Goal: Information Seeking & Learning: Learn about a topic

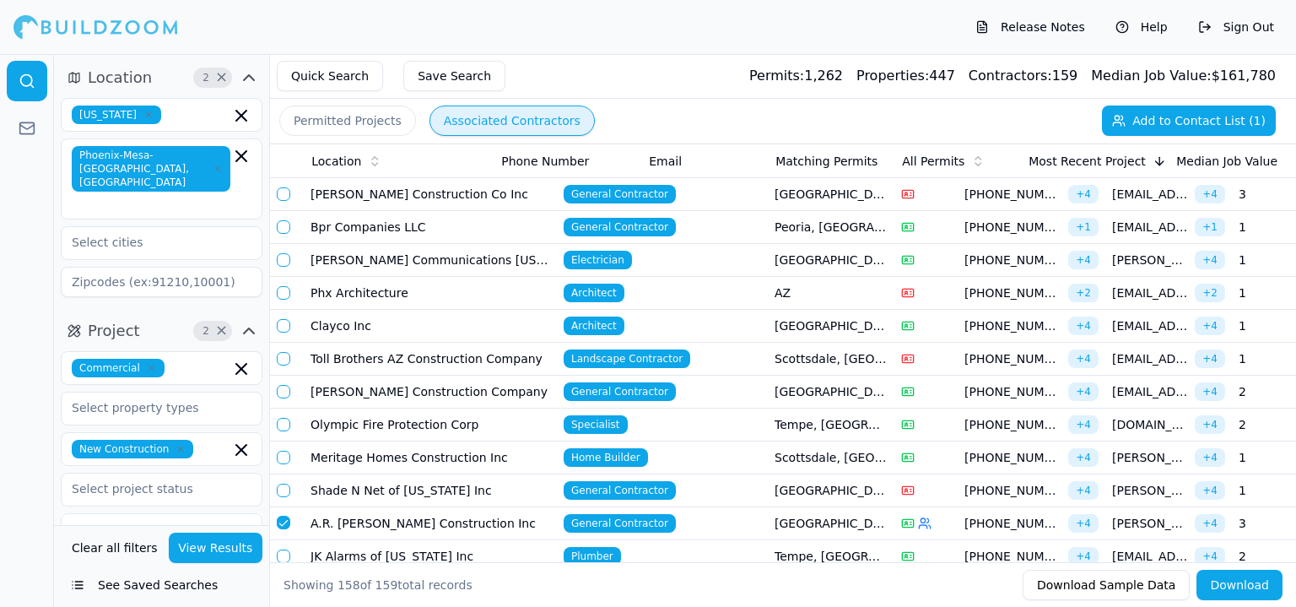
scroll to position [0, 462]
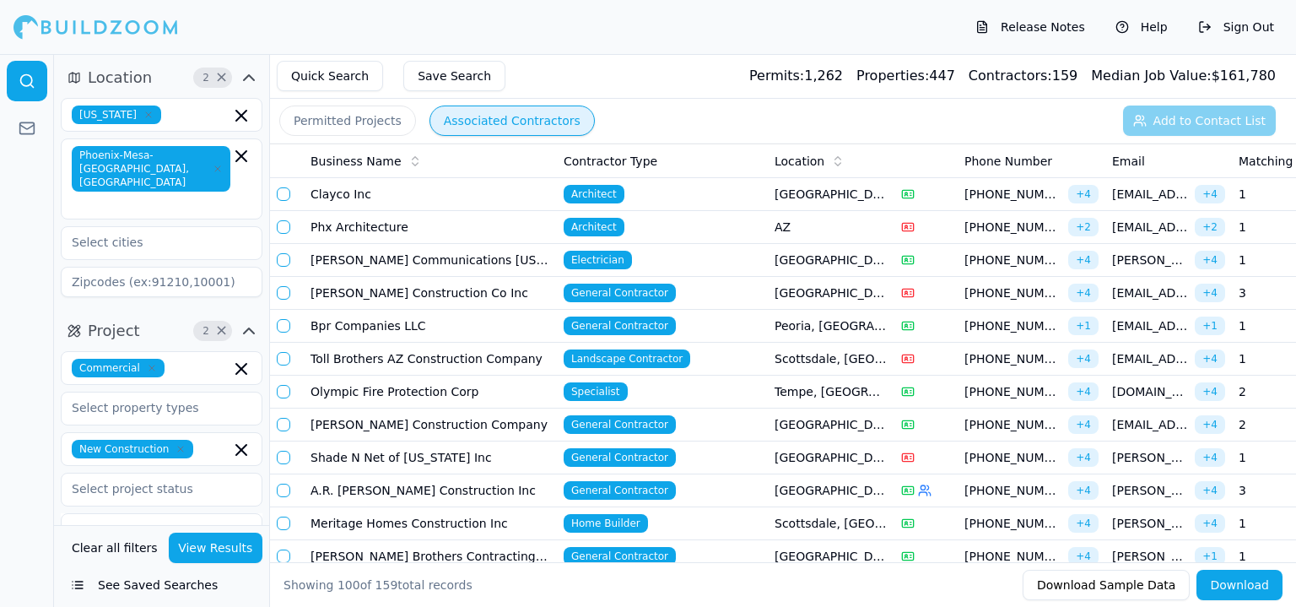
click at [365, 516] on td "Meritage Homes Construction Inc" at bounding box center [430, 523] width 253 height 33
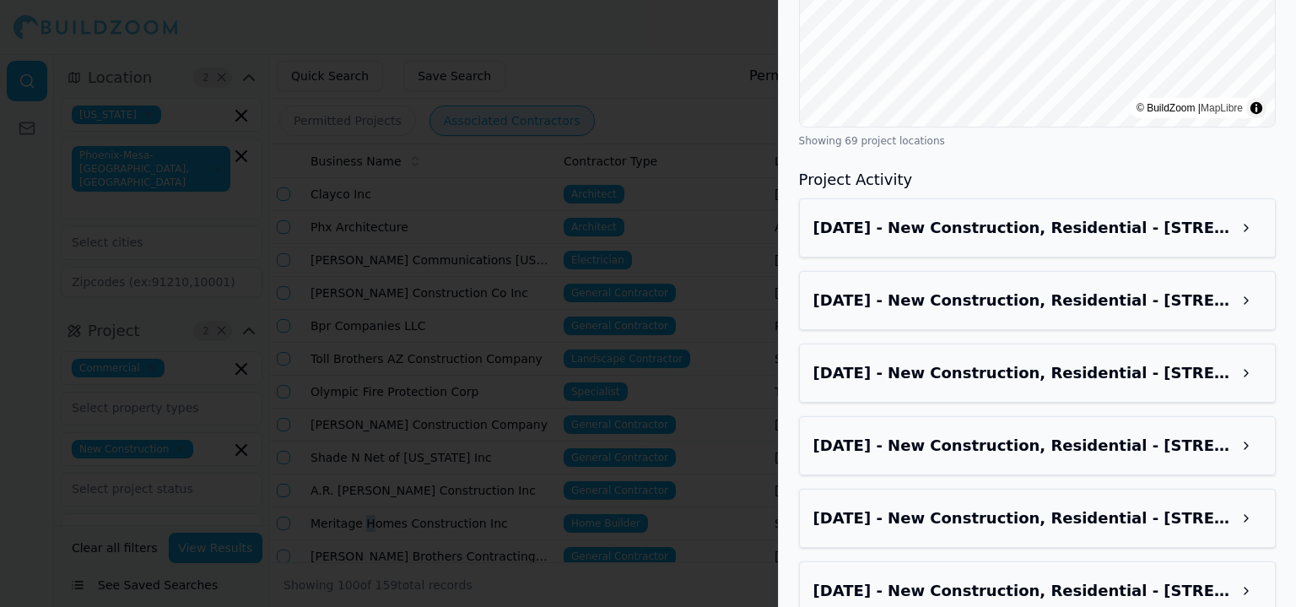
scroll to position [1958, 0]
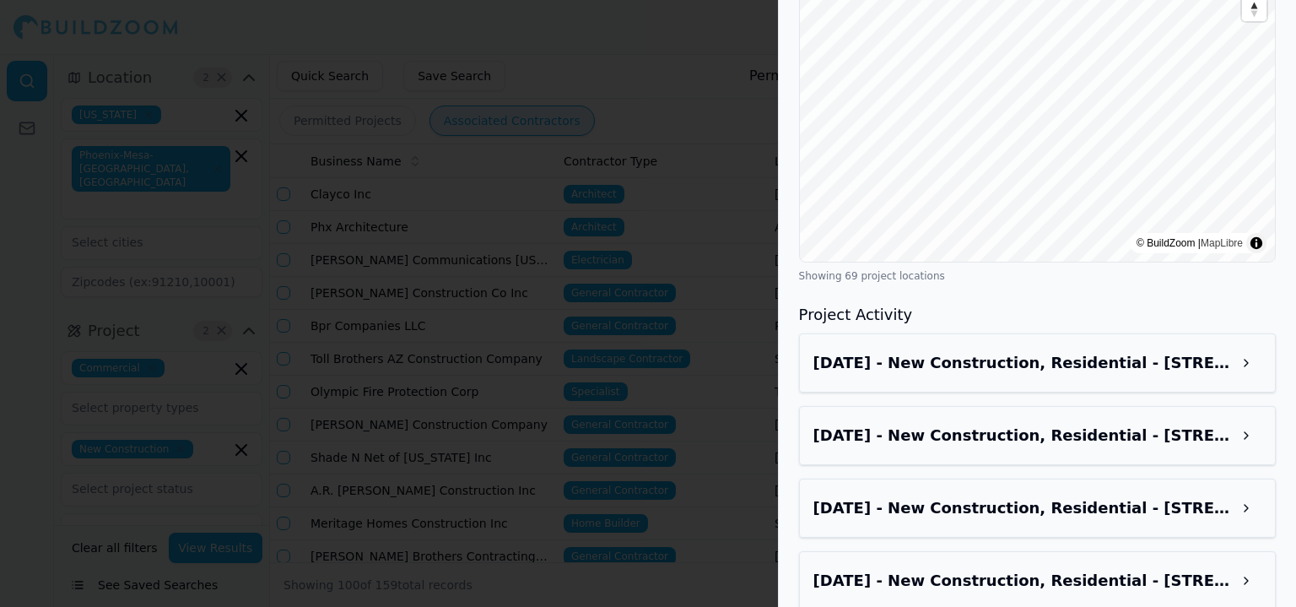
click at [1120, 351] on h3 "[DATE] - New Construction, Residential - [STREET_ADDRESS]" at bounding box center [1022, 363] width 418 height 24
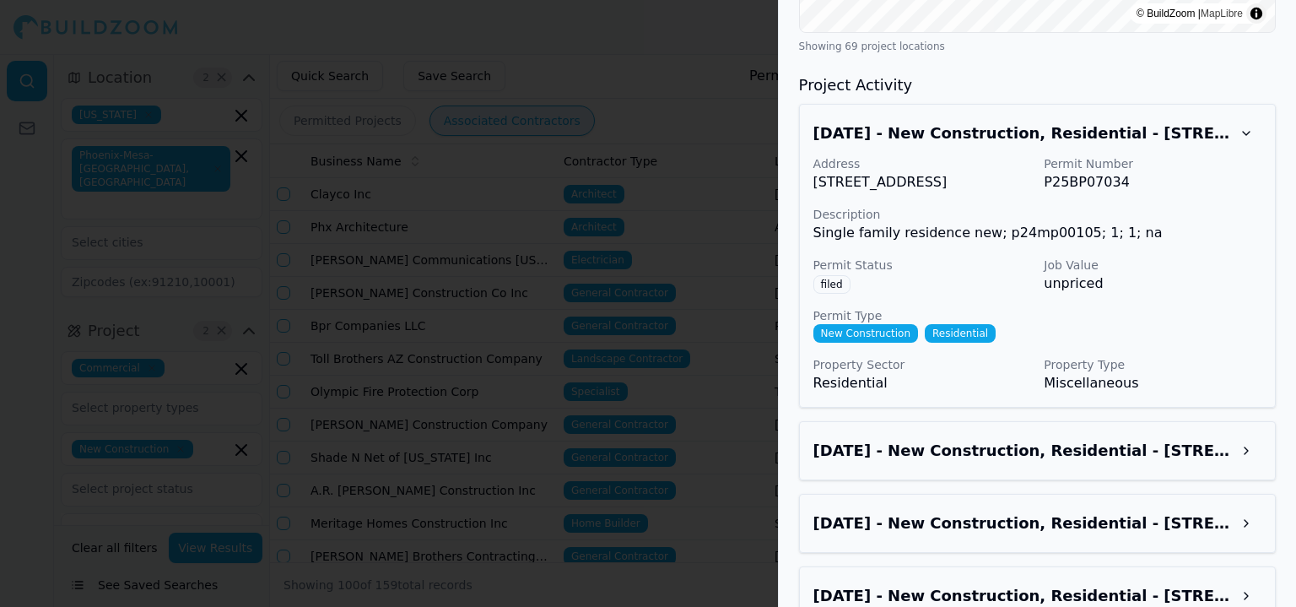
scroll to position [2211, 0]
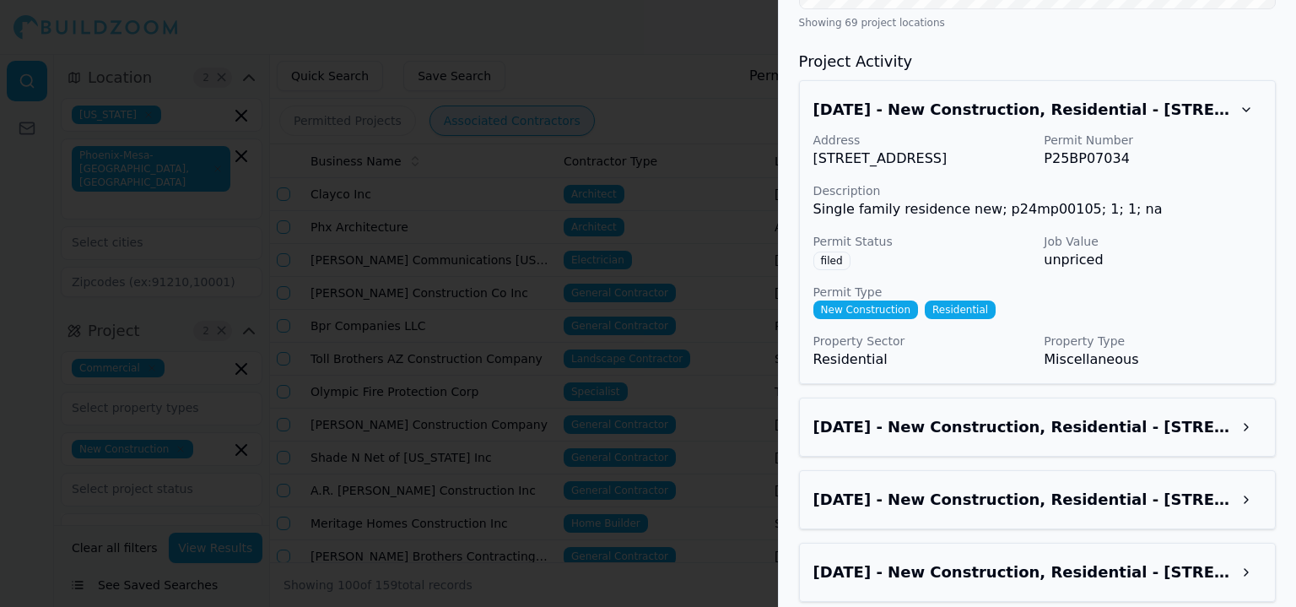
click at [1058, 415] on h3 "[DATE] - New Construction, Residential - [STREET_ADDRESS]" at bounding box center [1022, 427] width 418 height 24
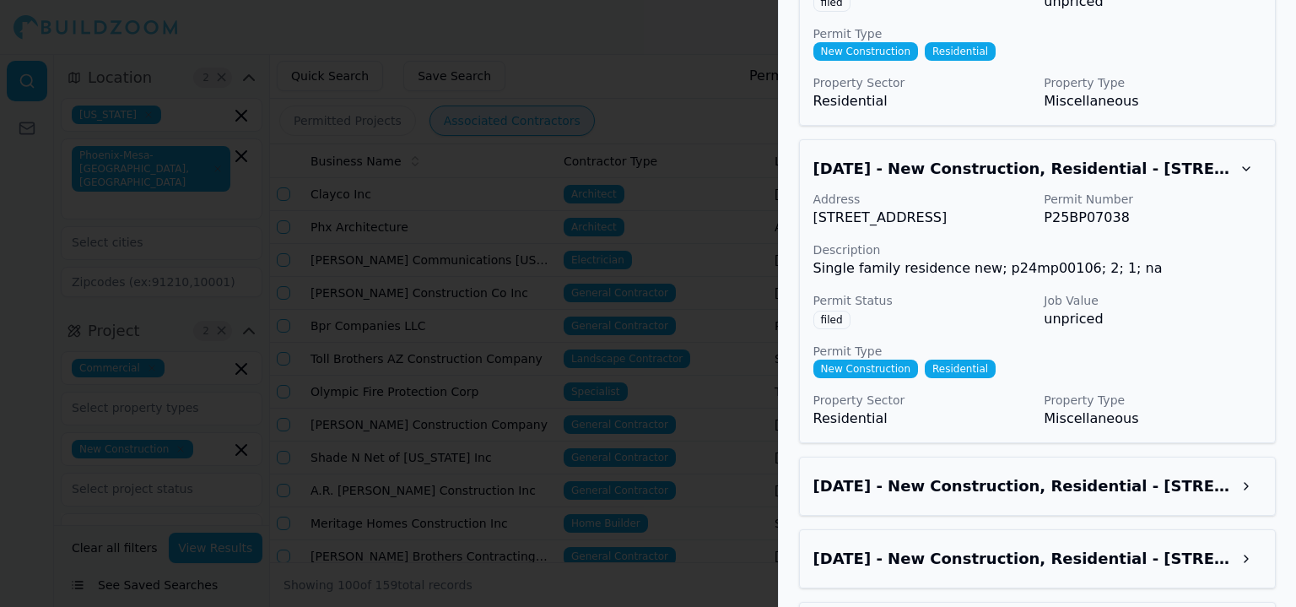
scroll to position [2548, 0]
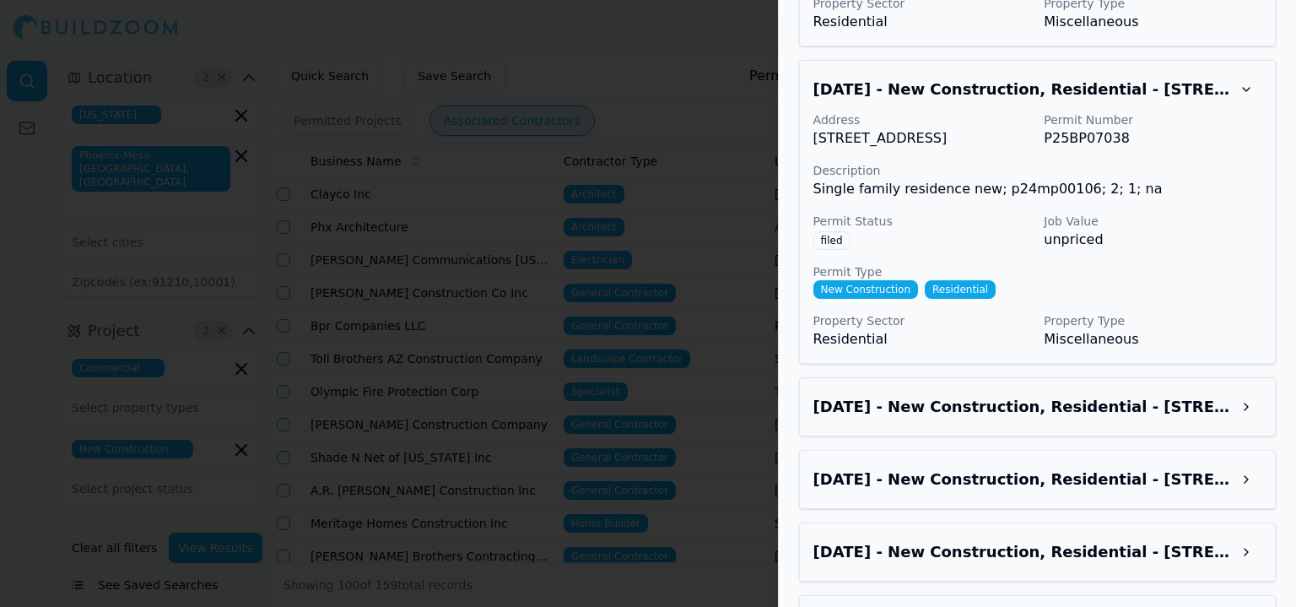
click at [1051, 377] on div "[DATE] - New Construction, Residential - [STREET_ADDRESS]" at bounding box center [1037, 406] width 477 height 59
click at [1080, 395] on h3 "[DATE] - New Construction, Residential - [STREET_ADDRESS]" at bounding box center [1022, 407] width 418 height 24
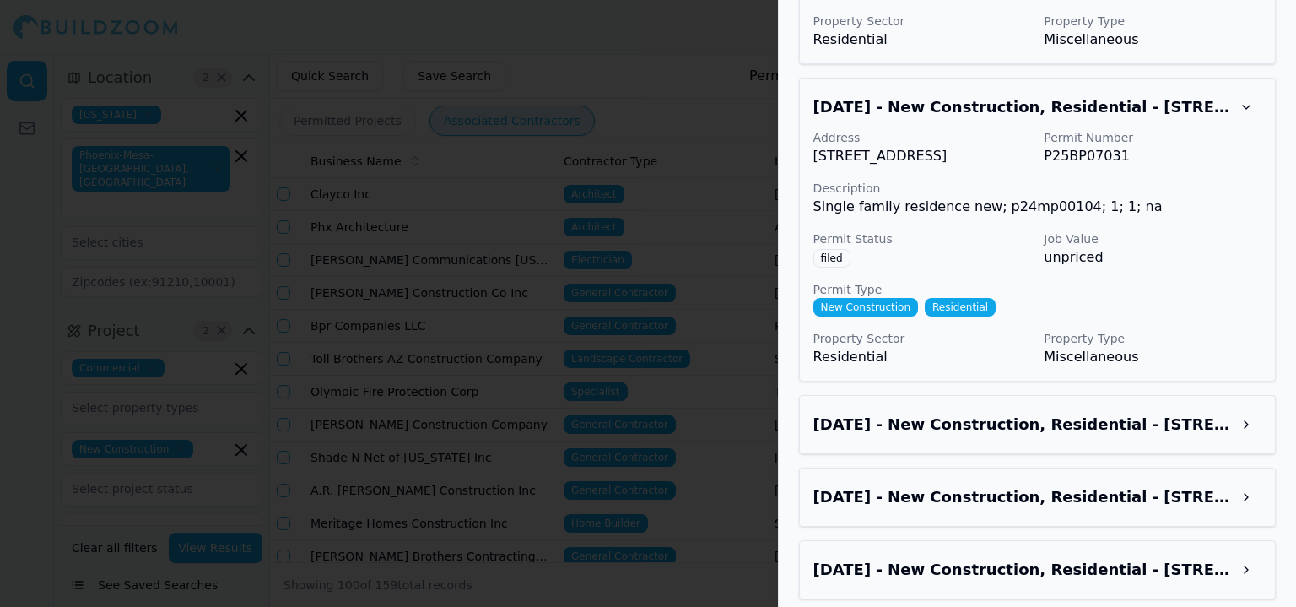
scroll to position [2886, 0]
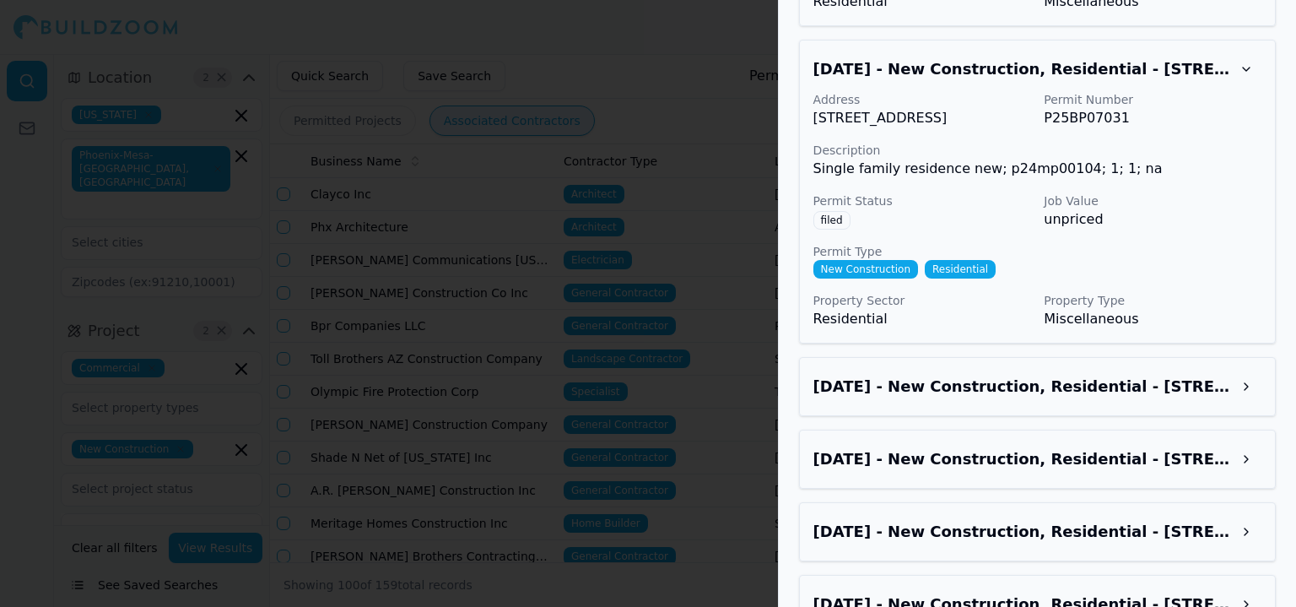
click at [1067, 375] on h3 "[DATE] - New Construction, Residential - [STREET_ADDRESS]" at bounding box center [1022, 387] width 418 height 24
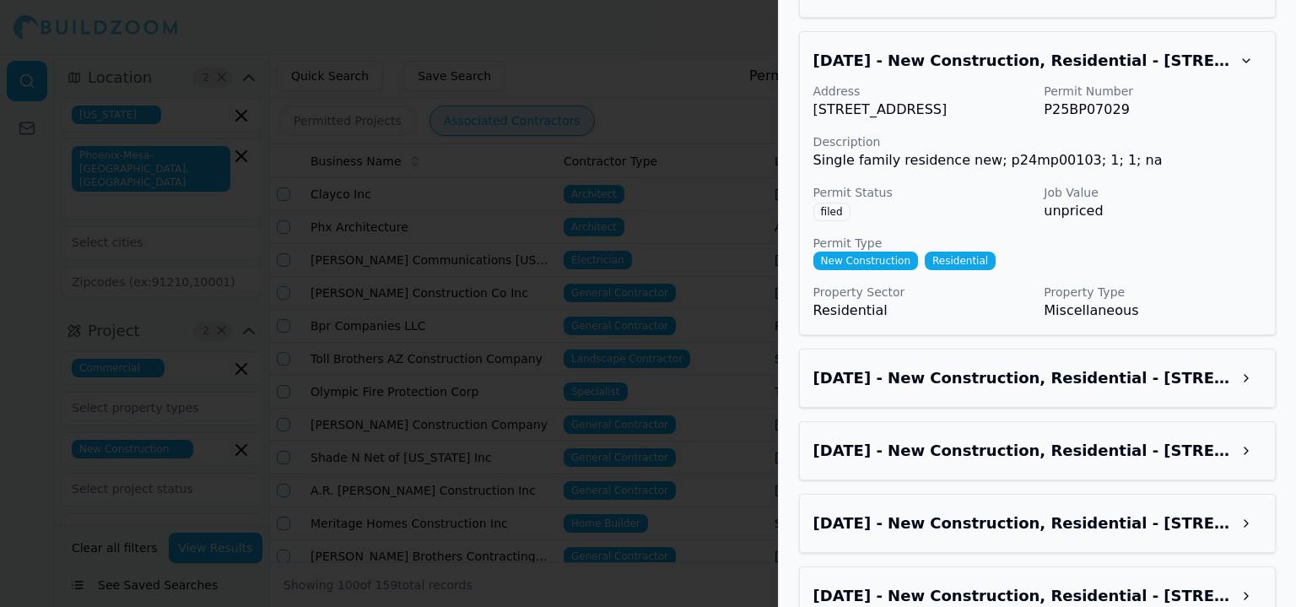
scroll to position [3223, 0]
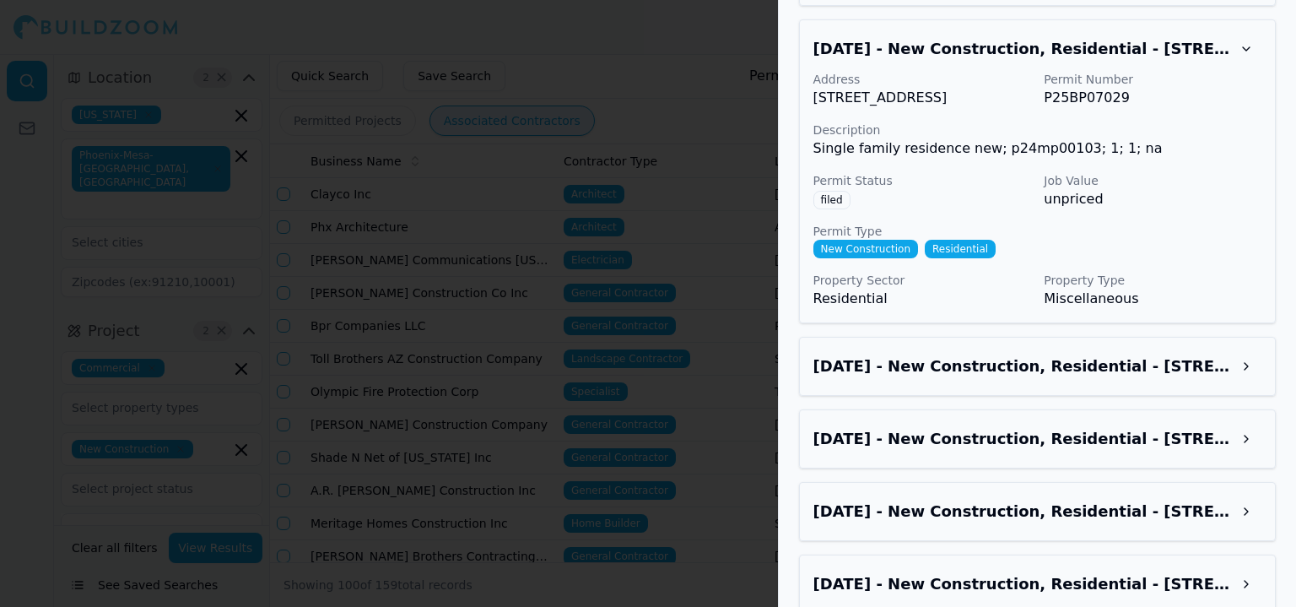
click at [1060, 354] on h3 "[DATE] - New Construction, Residential - [STREET_ADDRESS]" at bounding box center [1022, 366] width 418 height 24
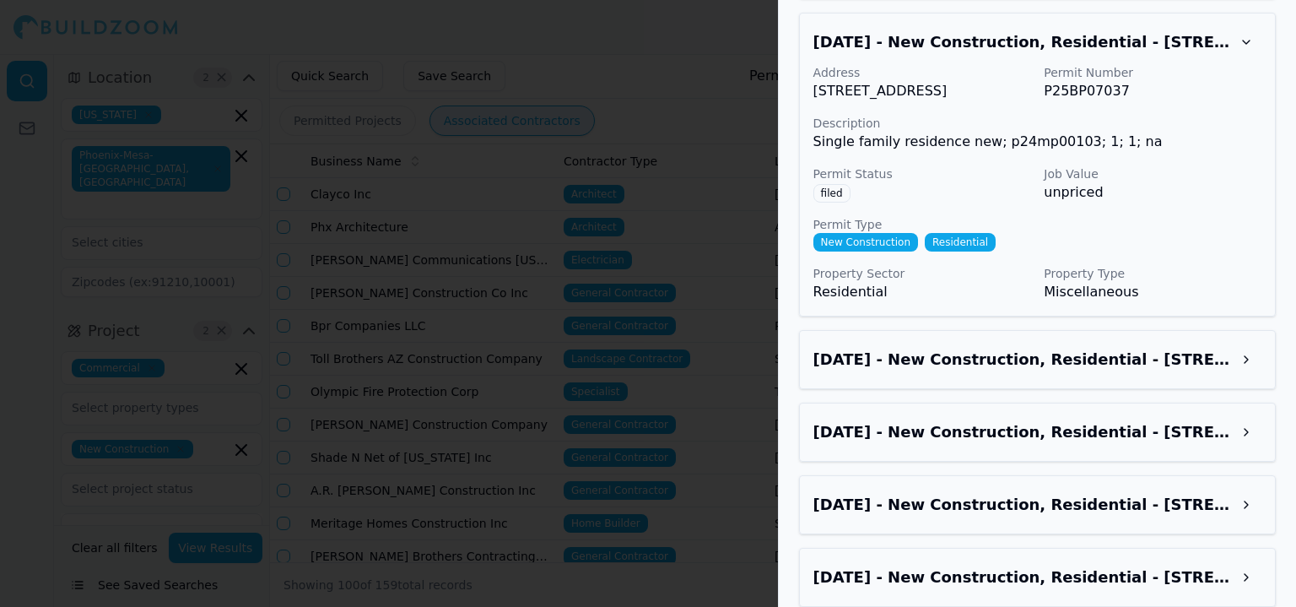
scroll to position [3561, 0]
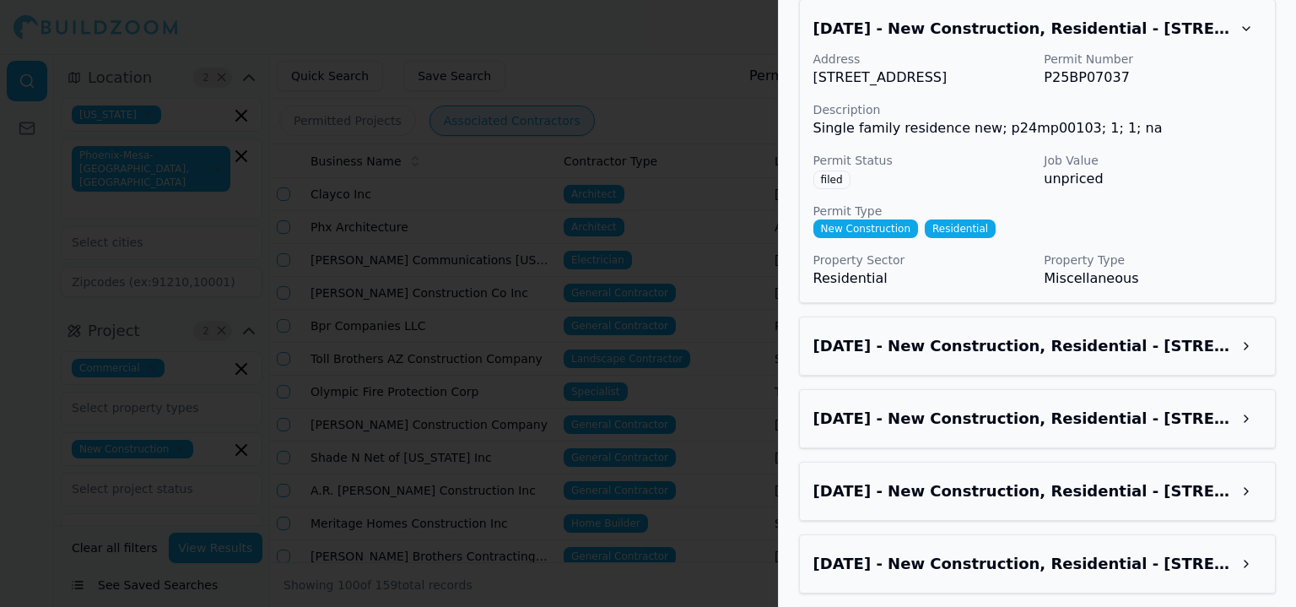
click at [1052, 334] on h3 "[DATE] - New Construction, Residential - [STREET_ADDRESS]" at bounding box center [1022, 346] width 418 height 24
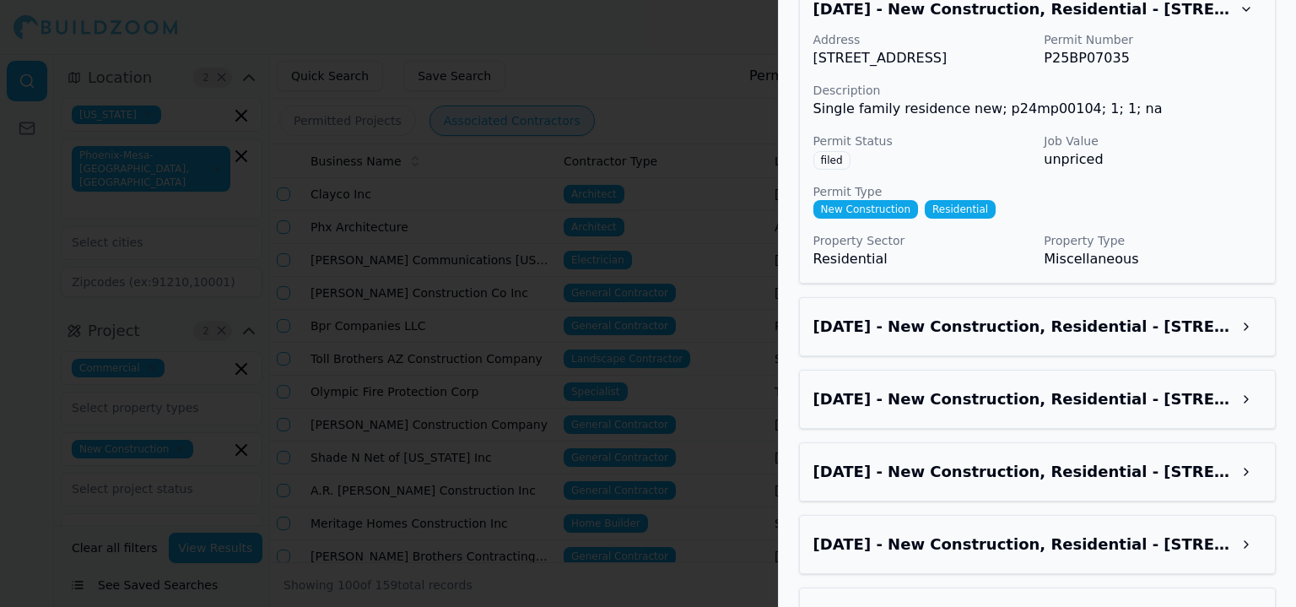
scroll to position [3898, 0]
click at [1043, 326] on h3 "[DATE] - New Construction, Residential - [STREET_ADDRESS]" at bounding box center [1022, 326] width 418 height 24
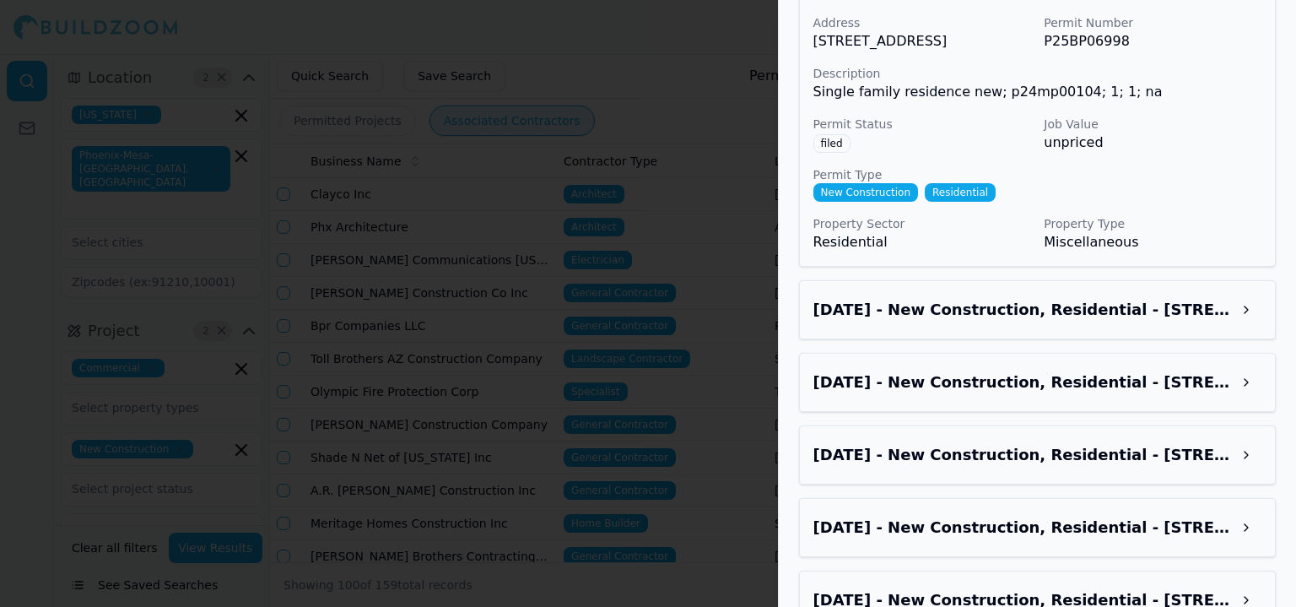
scroll to position [4236, 0]
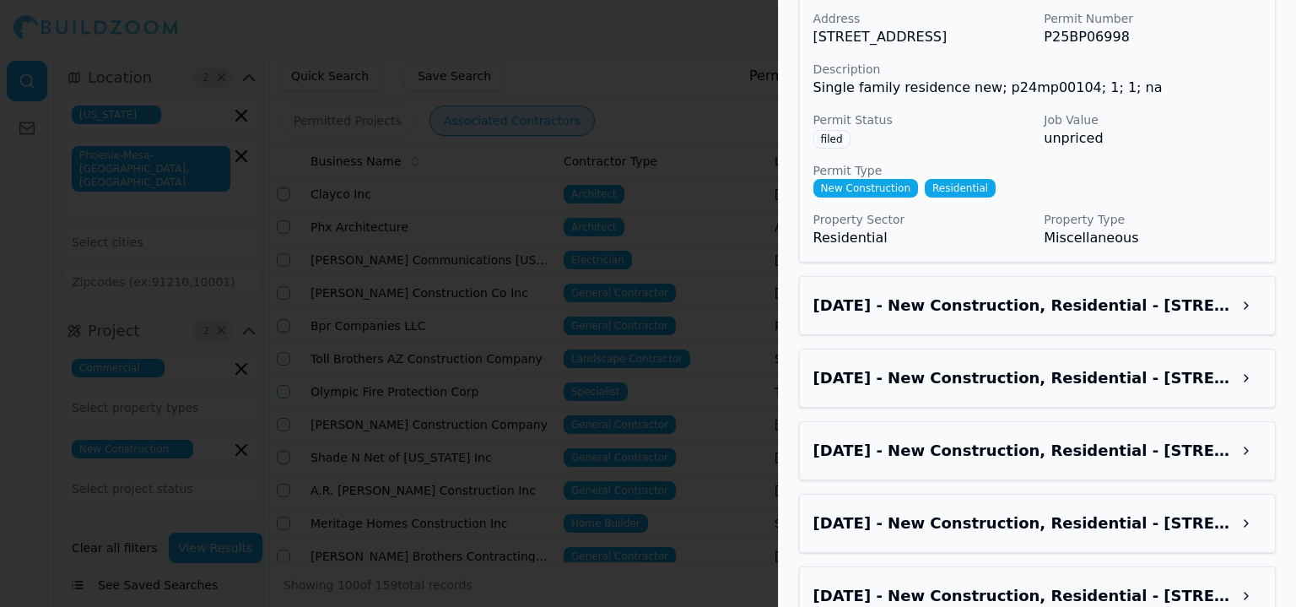
click at [1025, 317] on h3 "[DATE] - New Construction, Residential - [STREET_ADDRESS]" at bounding box center [1022, 306] width 418 height 24
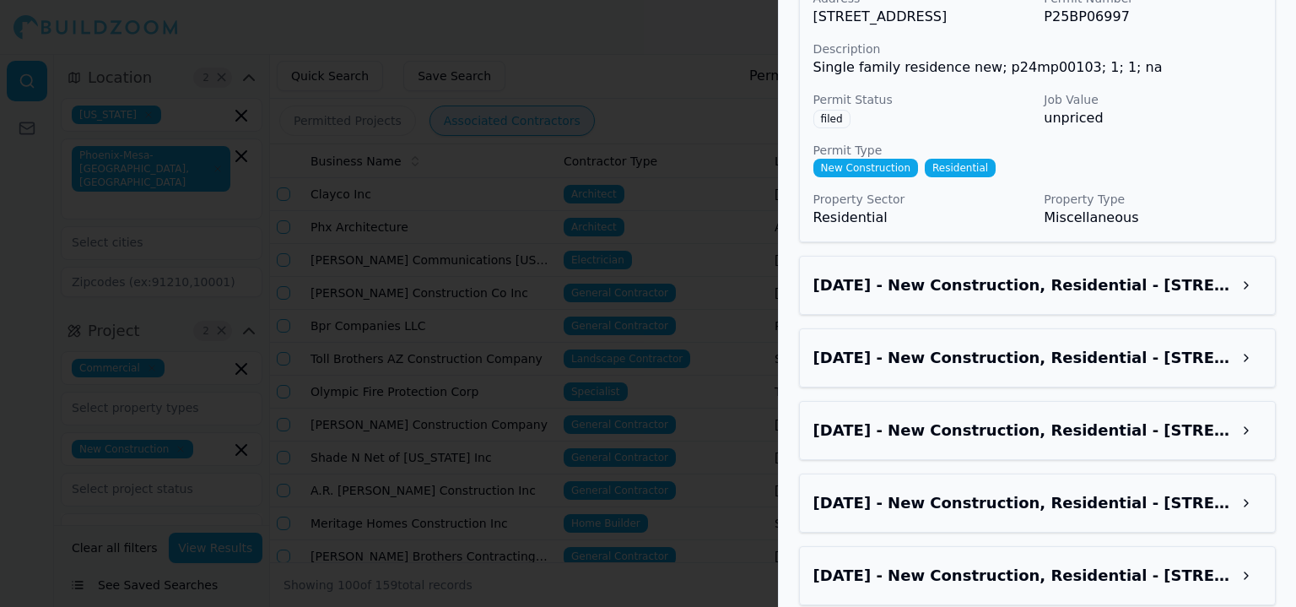
click at [1028, 297] on h3 "[DATE] - New Construction, Residential - [STREET_ADDRESS][PERSON_NAME]" at bounding box center [1022, 285] width 418 height 24
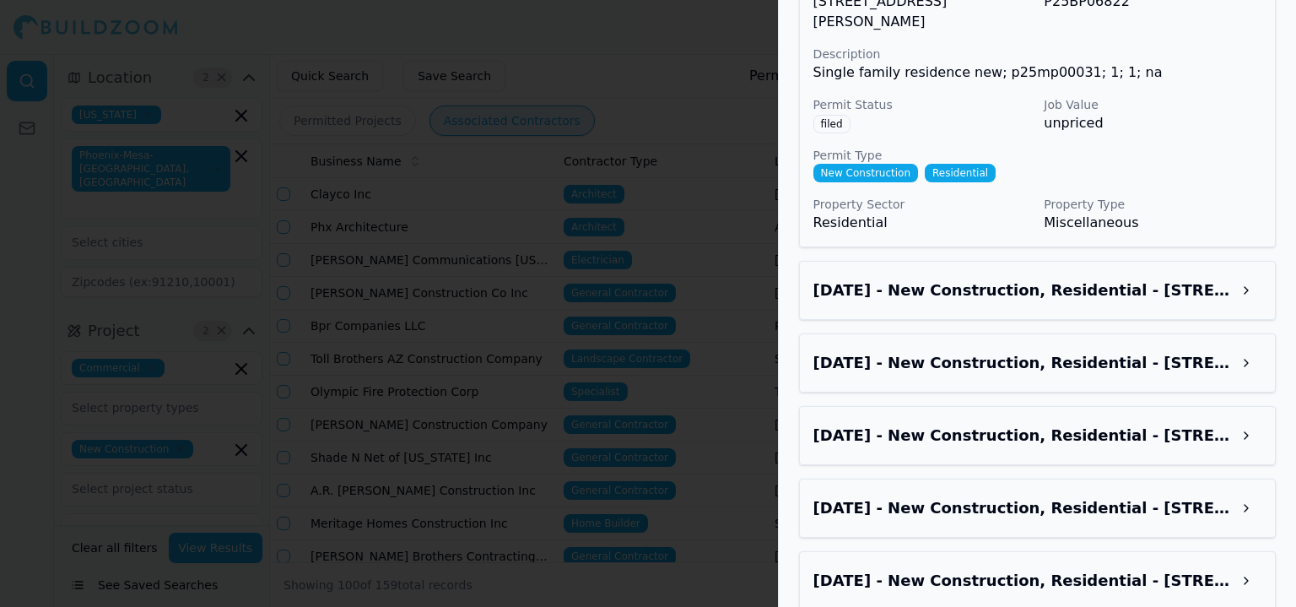
scroll to position [4911, 0]
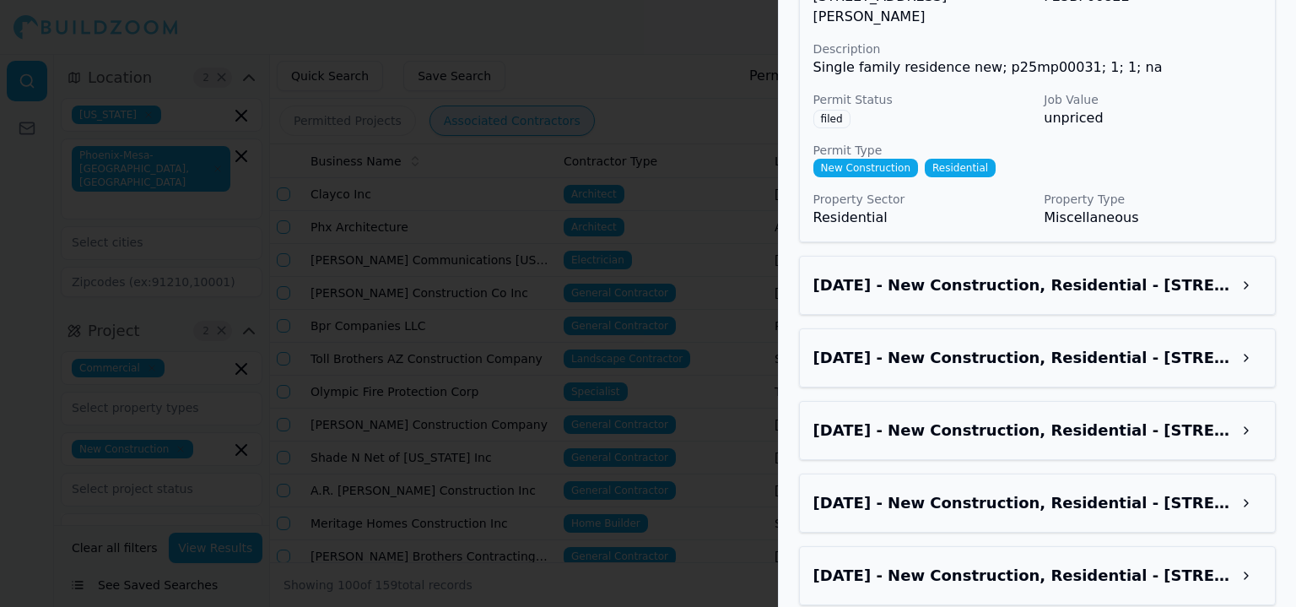
click at [1034, 297] on h3 "[DATE] - New Construction, Residential - [STREET_ADDRESS][PERSON_NAME]" at bounding box center [1022, 285] width 418 height 24
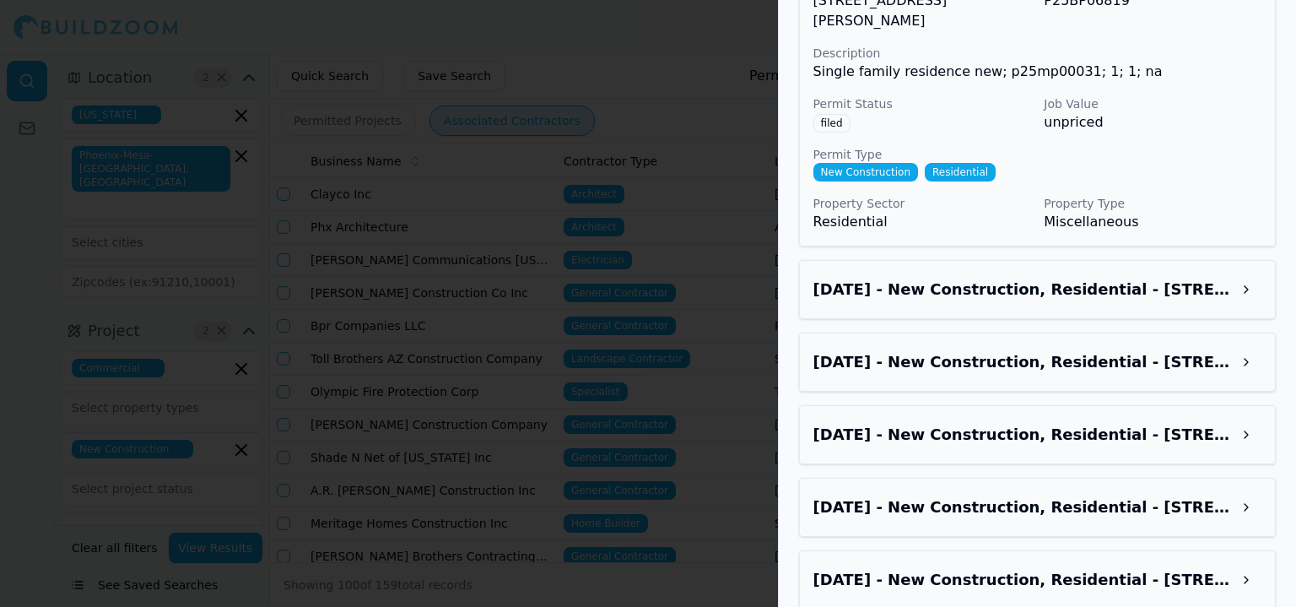
scroll to position [5248, 0]
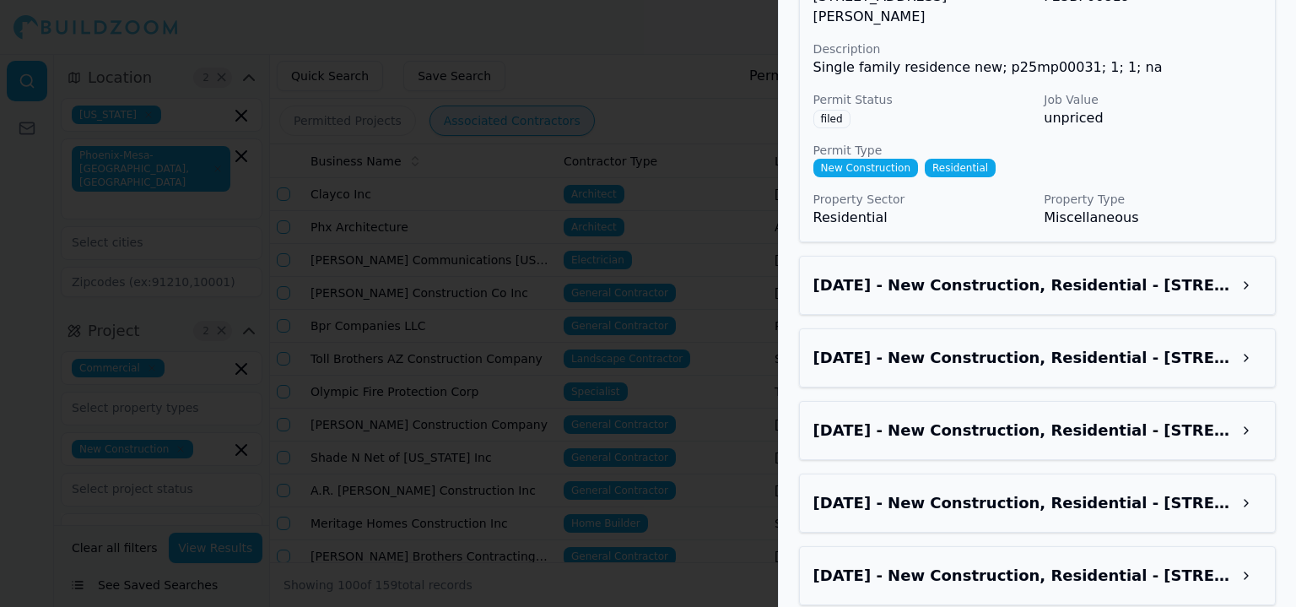
click at [1045, 301] on div "[DATE] - New Construction, Residential - [STREET_ADDRESS][PERSON_NAME]" at bounding box center [1037, 285] width 477 height 59
click at [1030, 297] on h3 "[DATE] - New Construction, Residential - [STREET_ADDRESS][PERSON_NAME]" at bounding box center [1022, 285] width 418 height 24
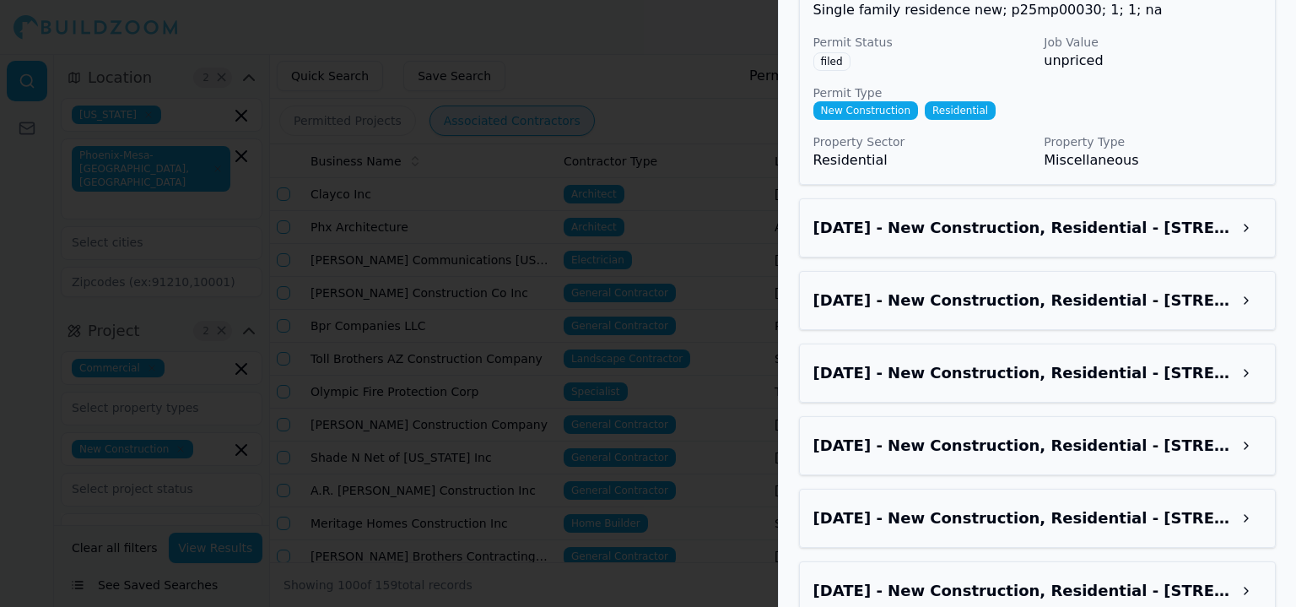
scroll to position [5670, 0]
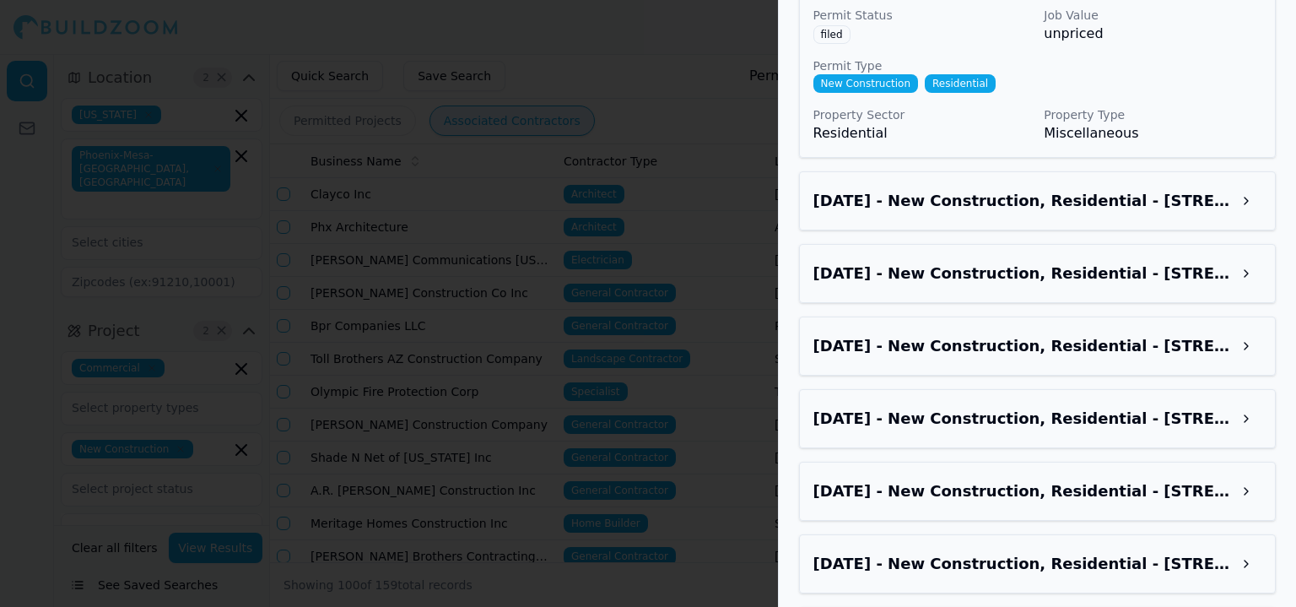
click at [982, 213] on h3 "[DATE] - New Construction, Residential - [STREET_ADDRESS][PERSON_NAME]" at bounding box center [1022, 201] width 418 height 24
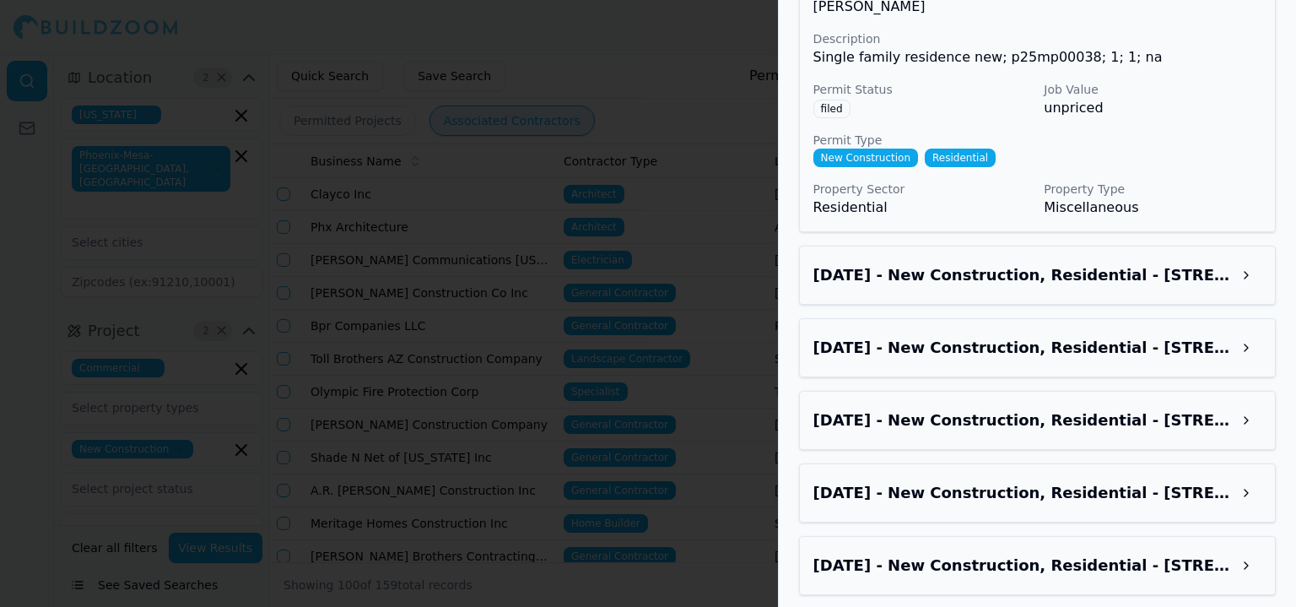
scroll to position [6008, 0]
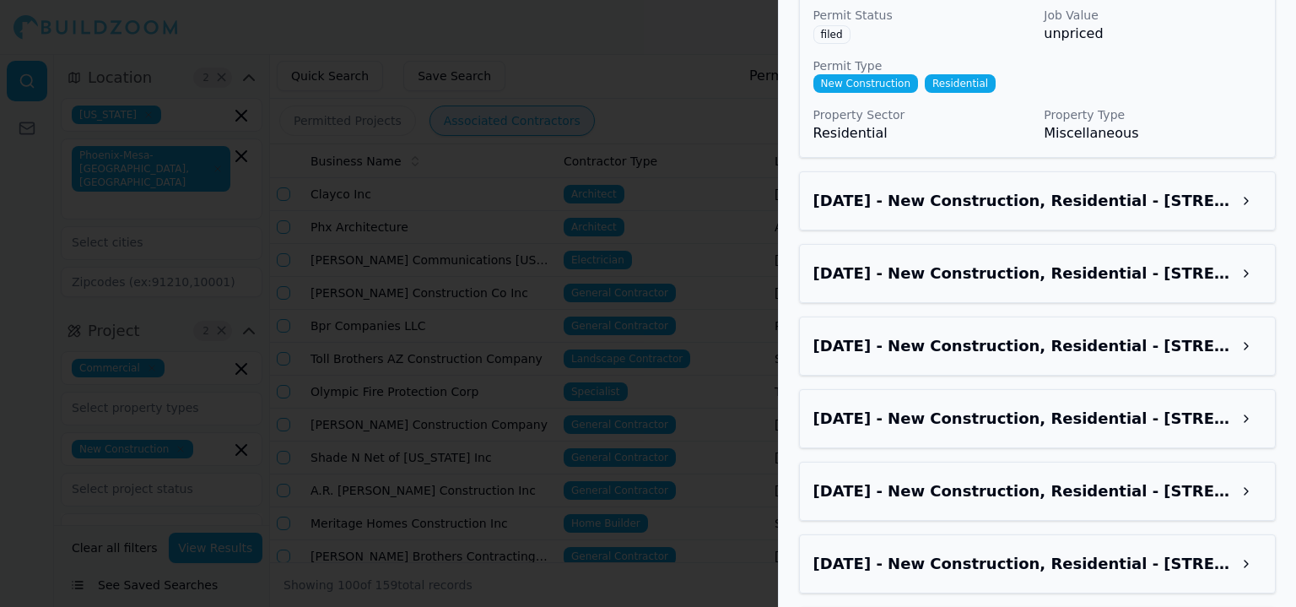
click at [975, 213] on h3 "[DATE] - New Construction, Residential - [STREET_ADDRESS][PERSON_NAME]" at bounding box center [1022, 201] width 418 height 24
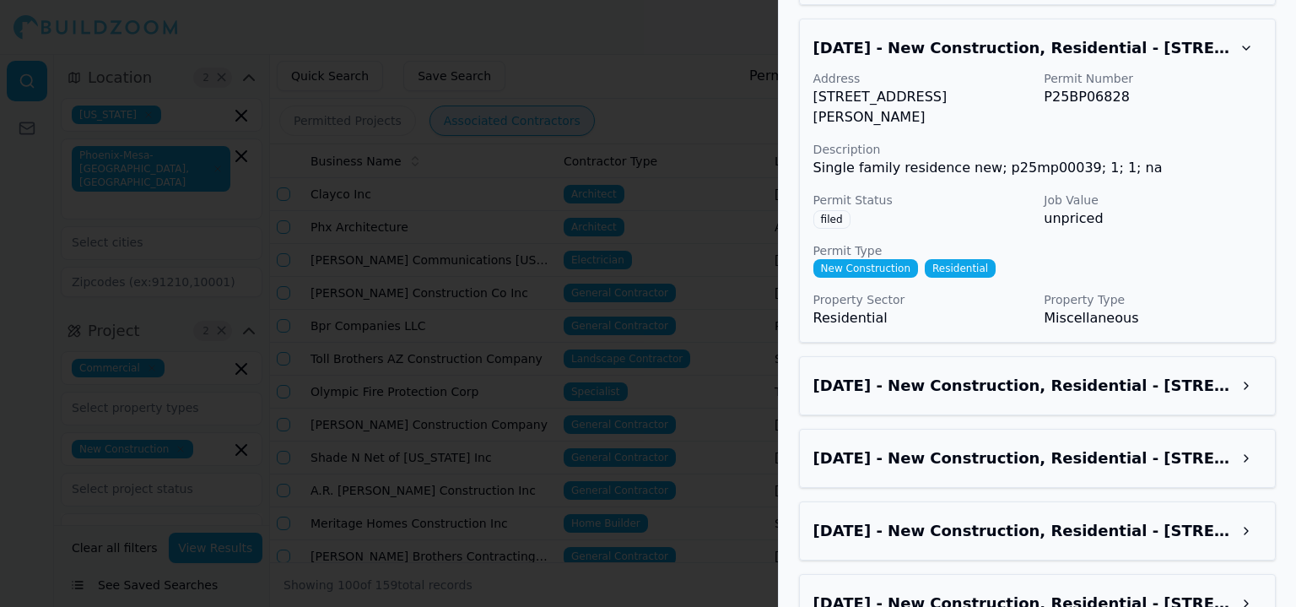
scroll to position [6176, 0]
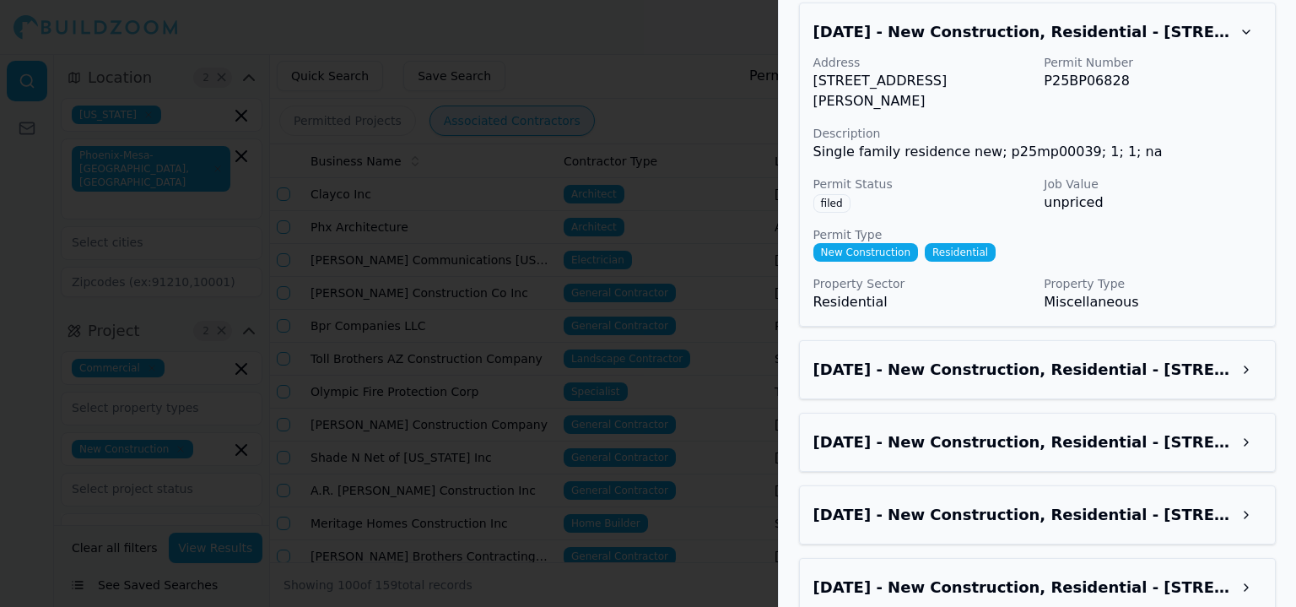
click at [927, 381] on h3 "[DATE] - New Construction, Residential - [STREET_ADDRESS][PERSON_NAME]" at bounding box center [1022, 370] width 418 height 24
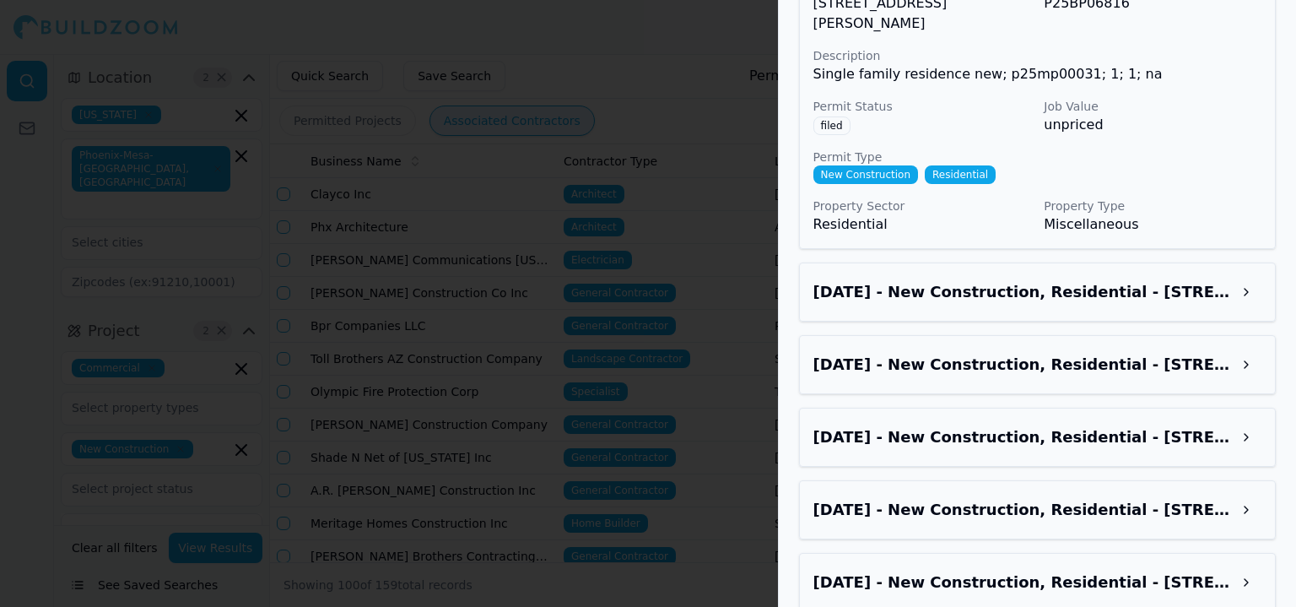
scroll to position [6598, 0]
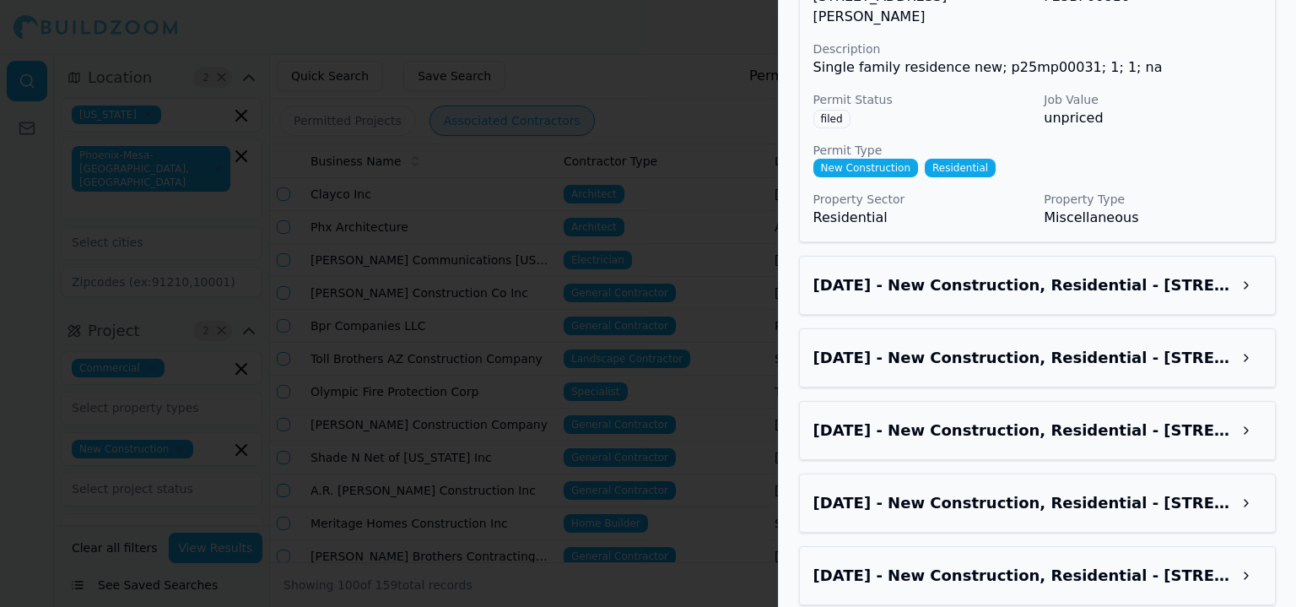
click at [972, 297] on h3 "[DATE] - New Construction, Residential - [STREET_ADDRESS][PERSON_NAME]" at bounding box center [1022, 285] width 418 height 24
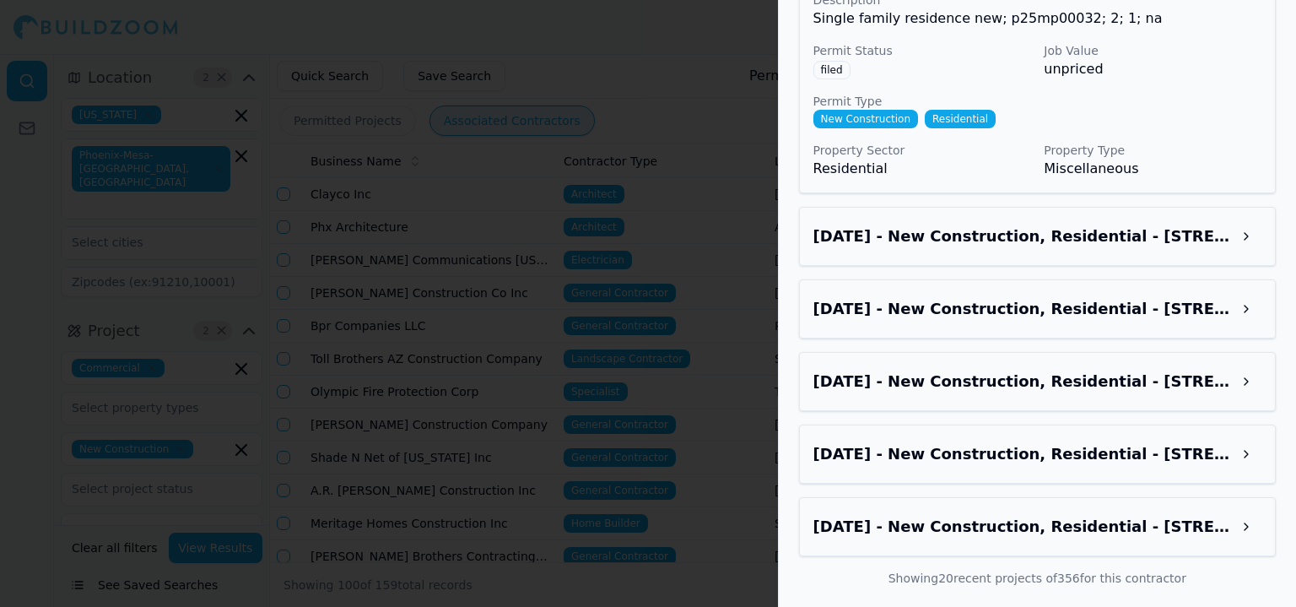
click at [962, 229] on h3 "[DATE] - New Construction, Residential - [STREET_ADDRESS][PERSON_NAME]" at bounding box center [1022, 236] width 418 height 24
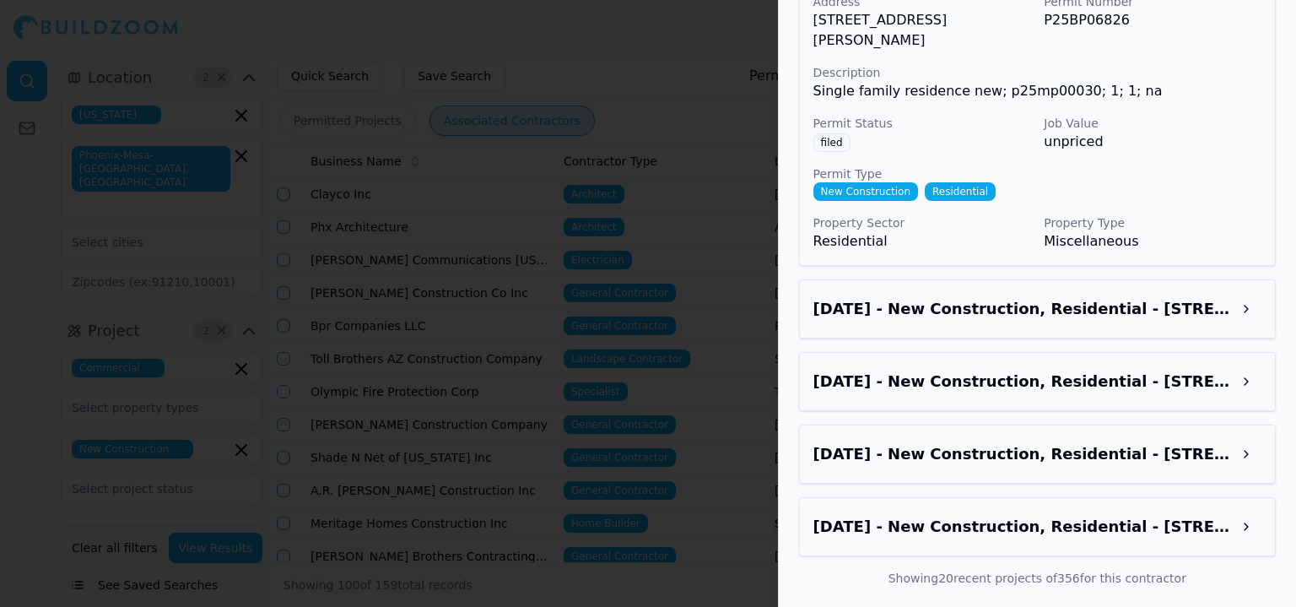
scroll to position [7281, 0]
click at [945, 296] on div "[DATE] - New Construction, Residential - [STREET_ADDRESS][PERSON_NAME]" at bounding box center [1037, 309] width 448 height 30
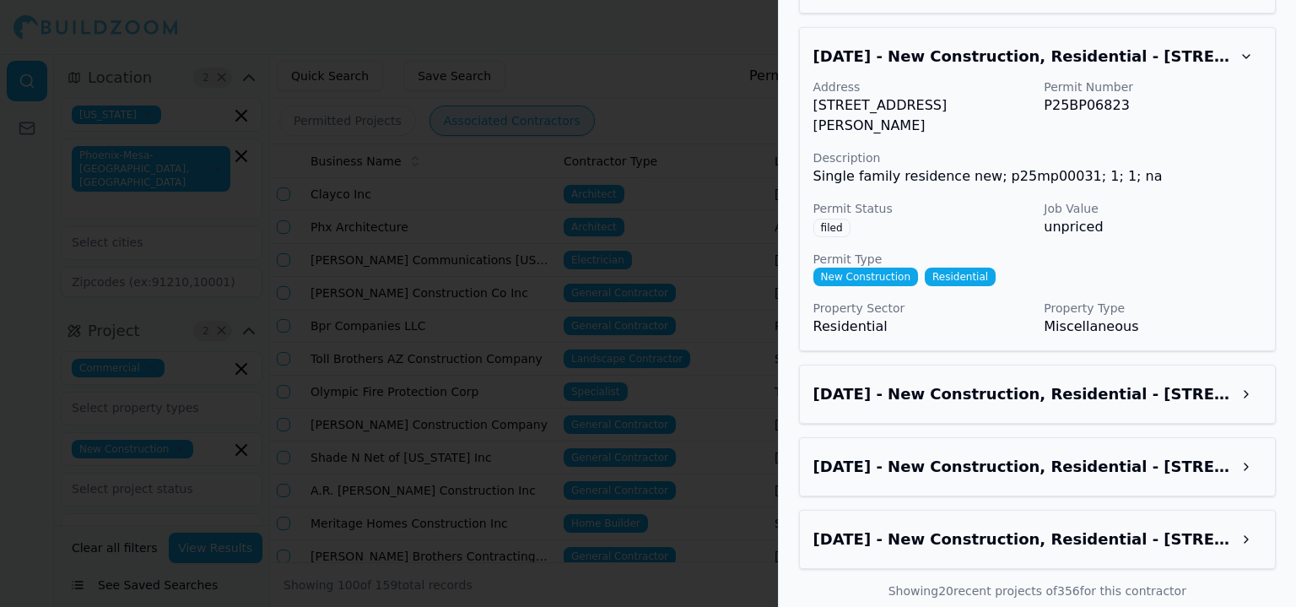
scroll to position [7534, 0]
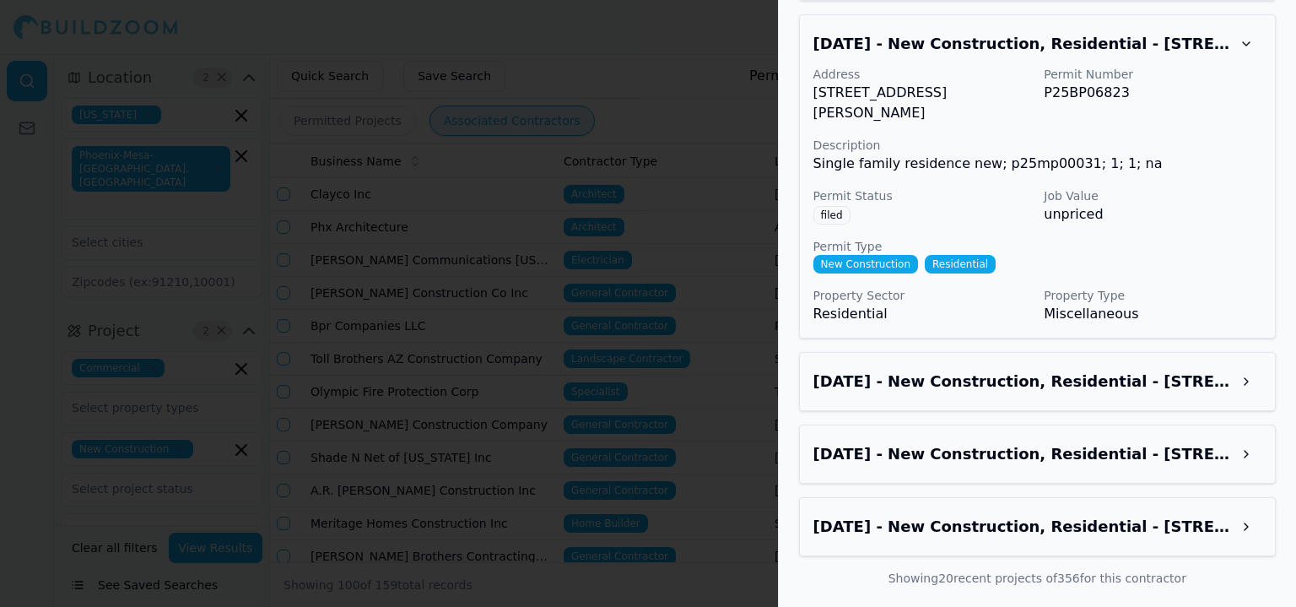
click at [1036, 392] on h3 "[DATE] - New Construction, Residential - [STREET_ADDRESS][PERSON_NAME]" at bounding box center [1022, 382] width 418 height 24
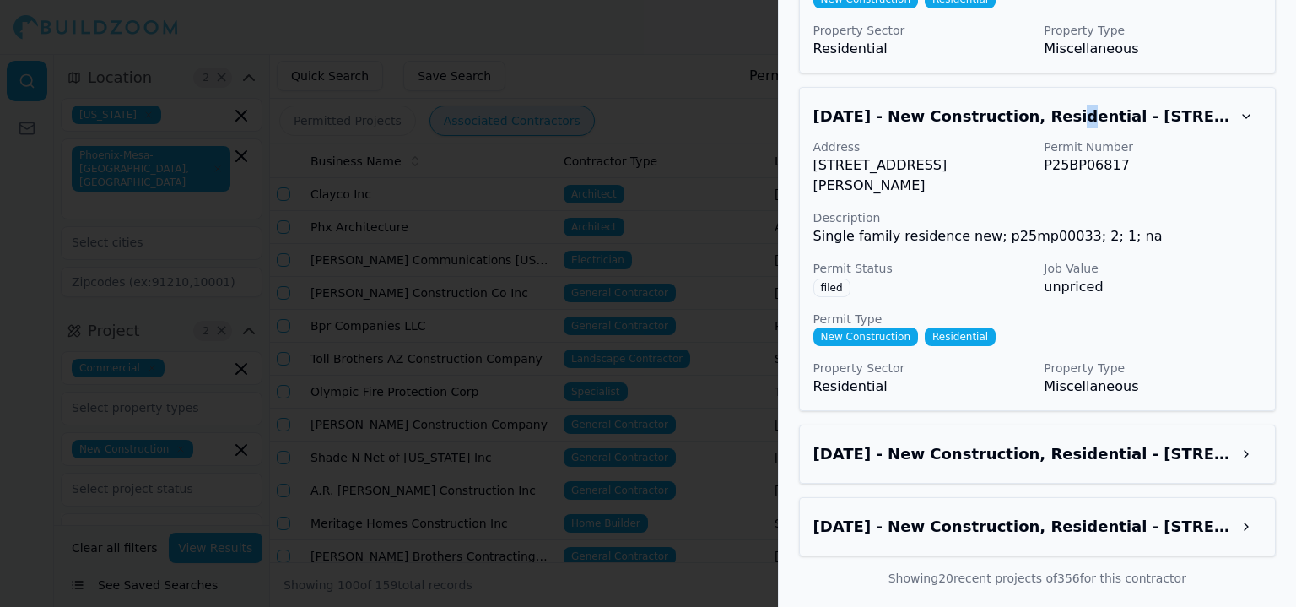
scroll to position [7823, 0]
click at [910, 445] on h3 "[DATE] - New Construction, Residential - [STREET_ADDRESS][PERSON_NAME]" at bounding box center [1022, 454] width 418 height 24
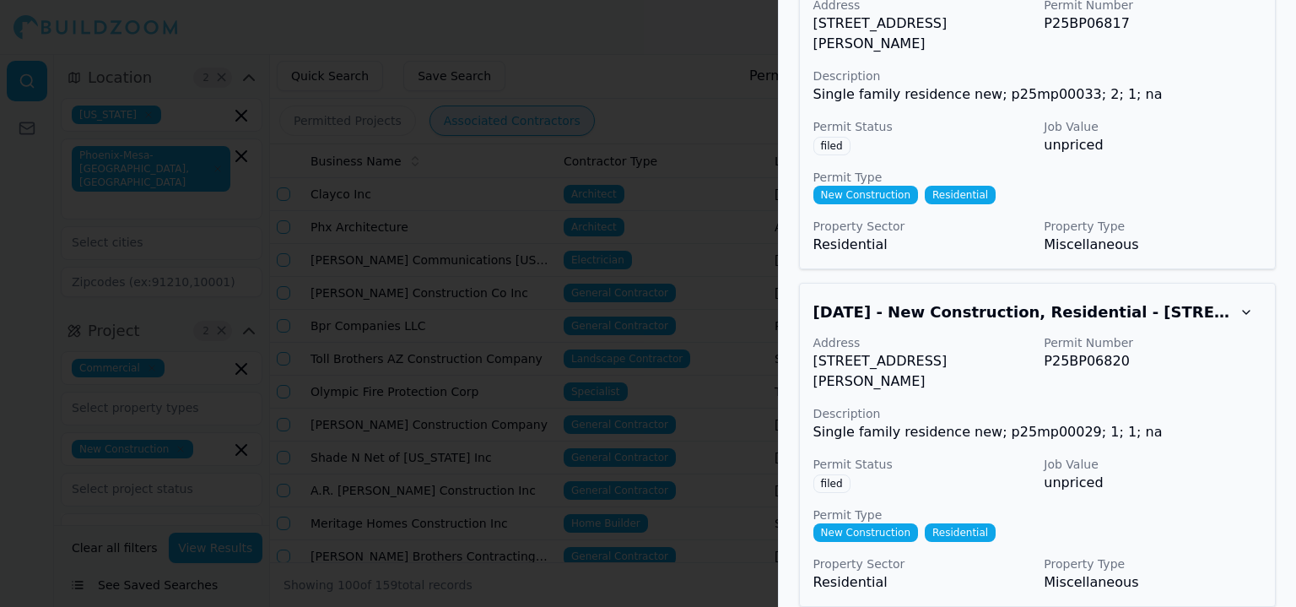
scroll to position [8088, 0]
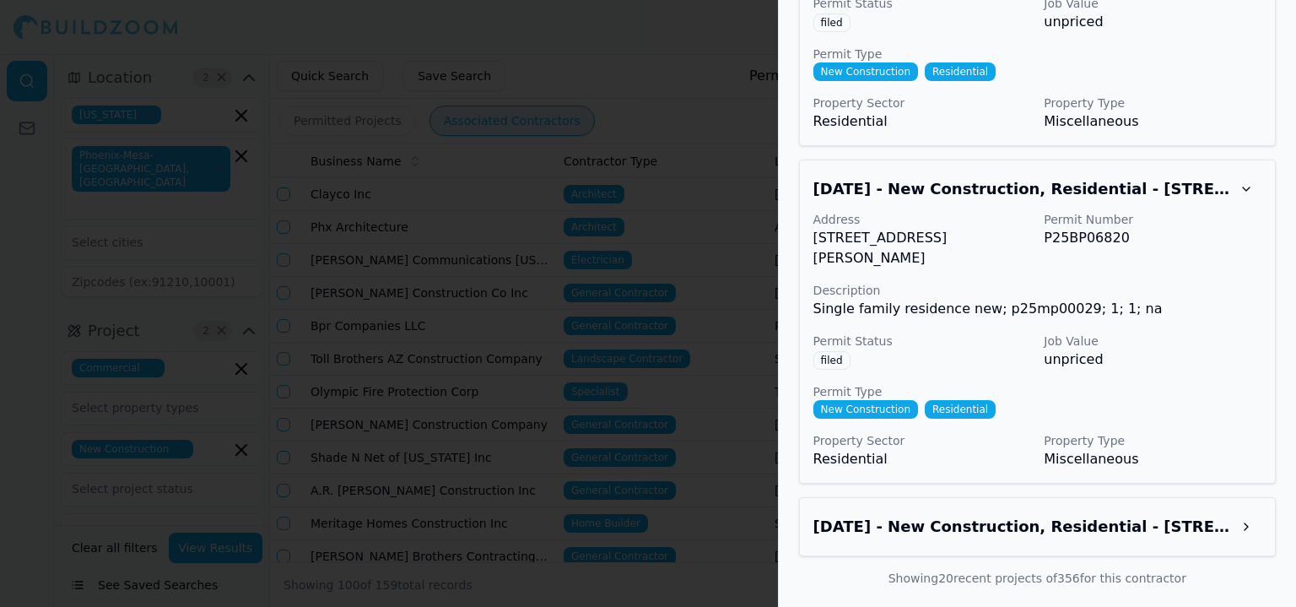
click at [982, 515] on h3 "[DATE] - New Construction, Residential - [STREET_ADDRESS][PERSON_NAME]" at bounding box center [1022, 527] width 418 height 24
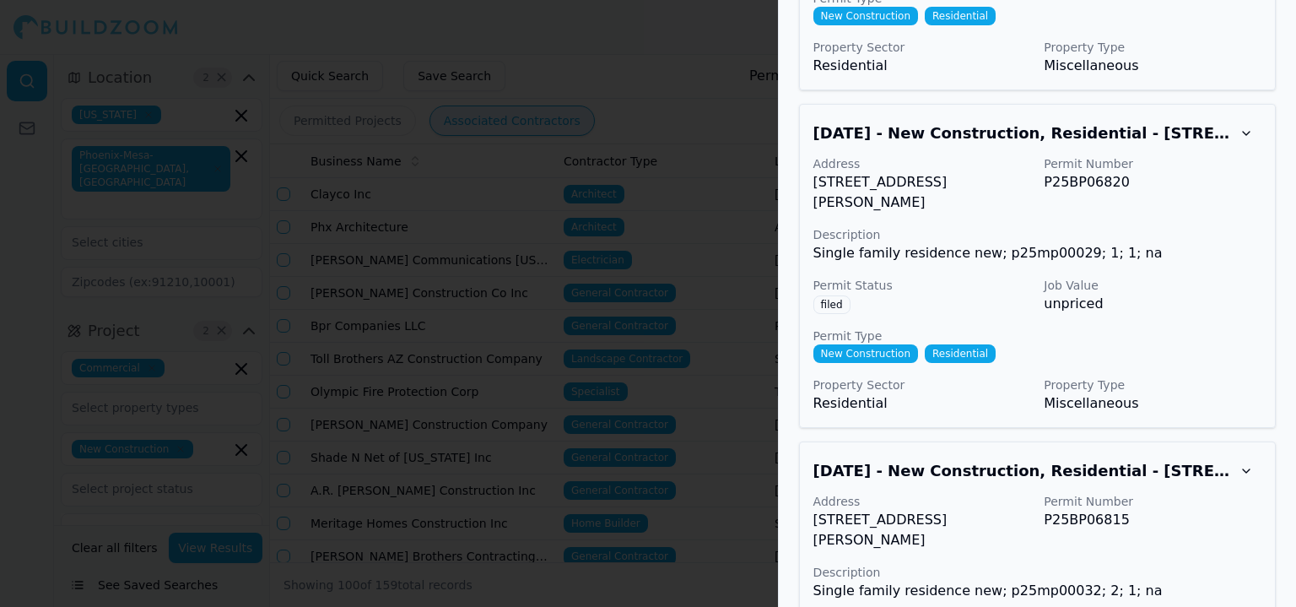
scroll to position [7931, 0]
